Goal: Task Accomplishment & Management: Complete application form

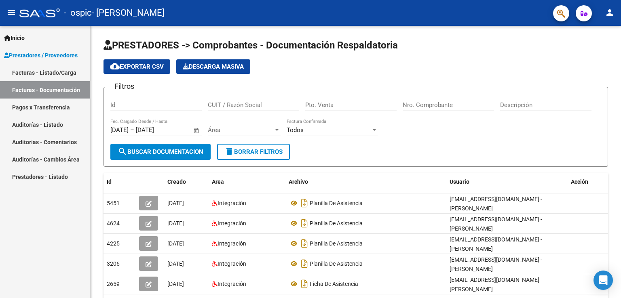
click at [59, 71] on link "Facturas - Listado/Carga" at bounding box center [45, 72] width 90 height 17
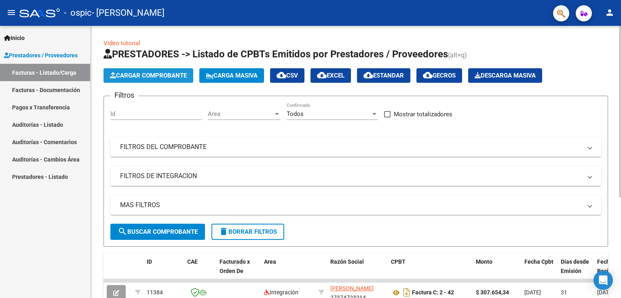
click at [176, 76] on span "Cargar Comprobante" at bounding box center [148, 75] width 77 height 7
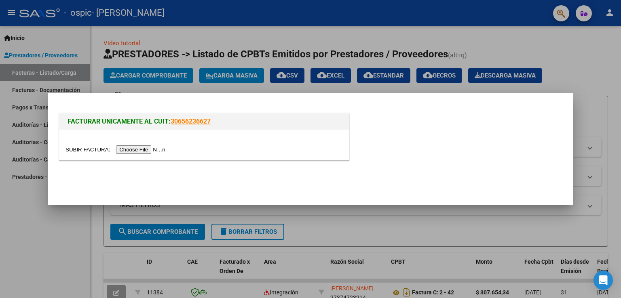
click at [145, 149] on input "file" at bounding box center [116, 149] width 102 height 8
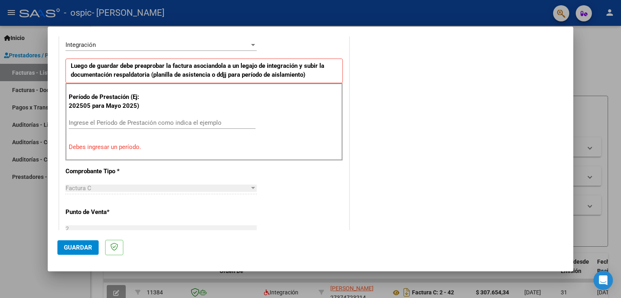
scroll to position [204, 0]
click at [135, 120] on input "Ingrese el Período de Prestación como indica el ejemplo" at bounding box center [162, 121] width 187 height 7
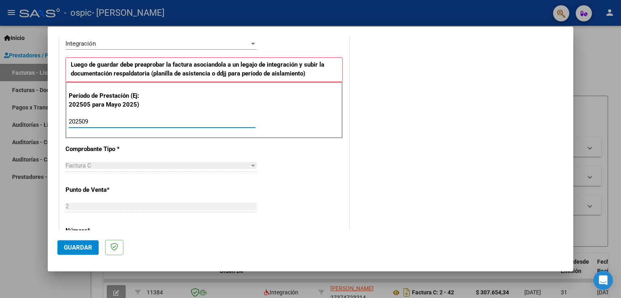
type input "202509"
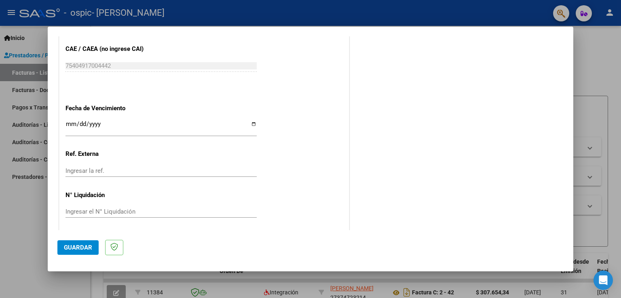
scroll to position [516, 0]
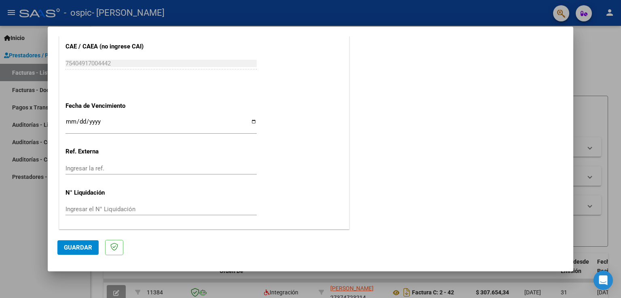
click at [65, 252] on button "Guardar" at bounding box center [77, 247] width 41 height 15
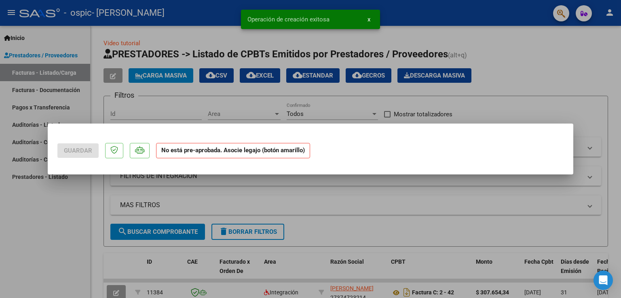
scroll to position [0, 0]
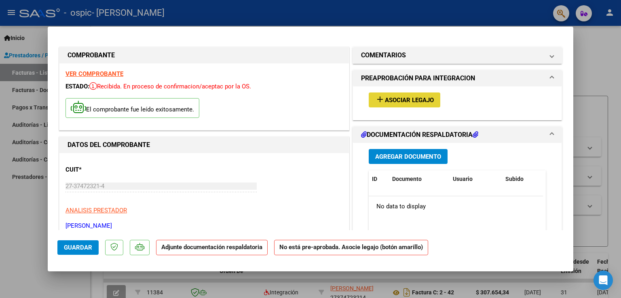
click at [397, 99] on span "Asociar Legajo" at bounding box center [409, 100] width 49 height 7
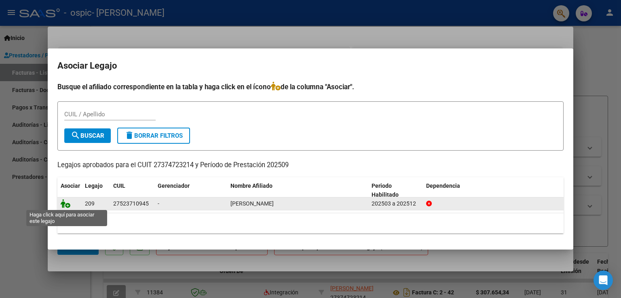
click at [62, 203] on icon at bounding box center [66, 203] width 10 height 9
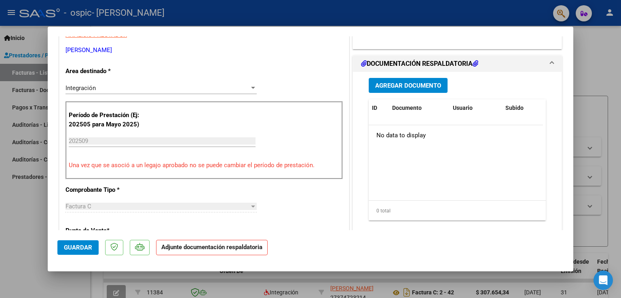
scroll to position [173, 0]
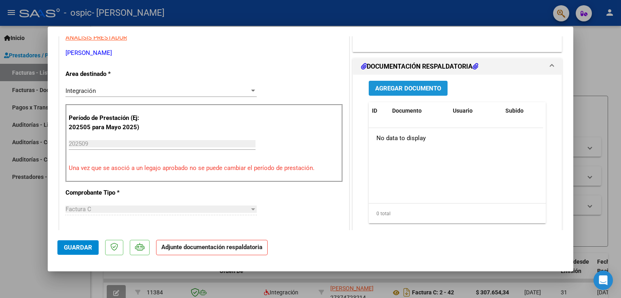
click at [406, 85] on span "Agregar Documento" at bounding box center [408, 88] width 66 height 7
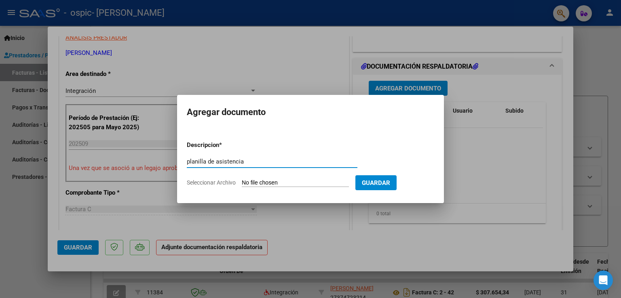
type input "planilla de asistencia"
click at [291, 185] on input "Seleccionar Archivo" at bounding box center [295, 183] width 107 height 8
type input "C:\fakepath\planilla de asistencia [DATE].jpg"
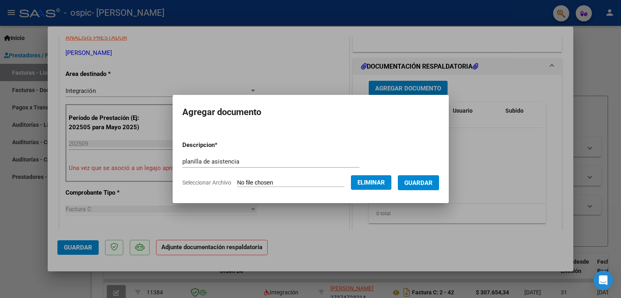
click at [420, 183] on span "Guardar" at bounding box center [418, 182] width 28 height 7
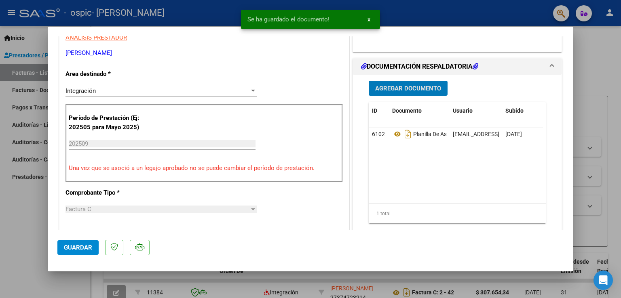
click at [72, 246] on span "Guardar" at bounding box center [78, 247] width 28 height 7
click at [369, 21] on span "x" at bounding box center [368, 19] width 3 height 7
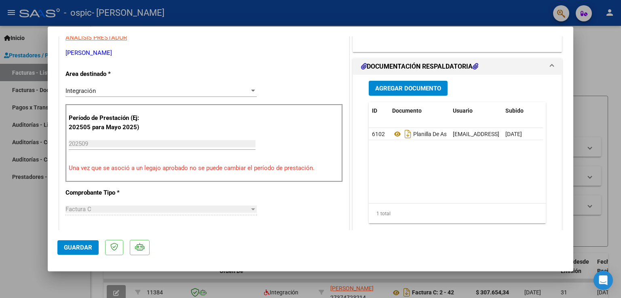
click at [0, 229] on div at bounding box center [310, 149] width 621 height 298
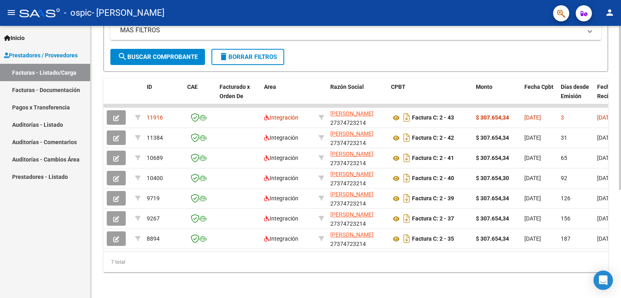
scroll to position [0, 0]
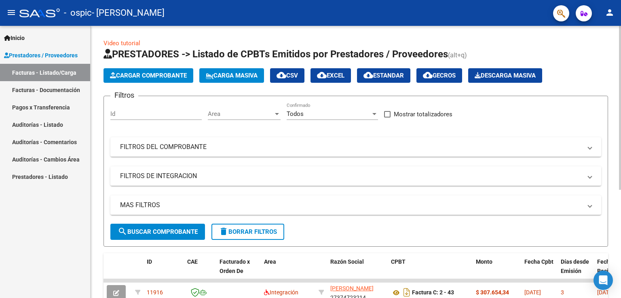
click at [620, 0] on html "menu - ospic - [PERSON_NAME] person Inicio Instructivos Contacto OS Prestadores…" at bounding box center [310, 149] width 621 height 298
